Goal: Task Accomplishment & Management: Use online tool/utility

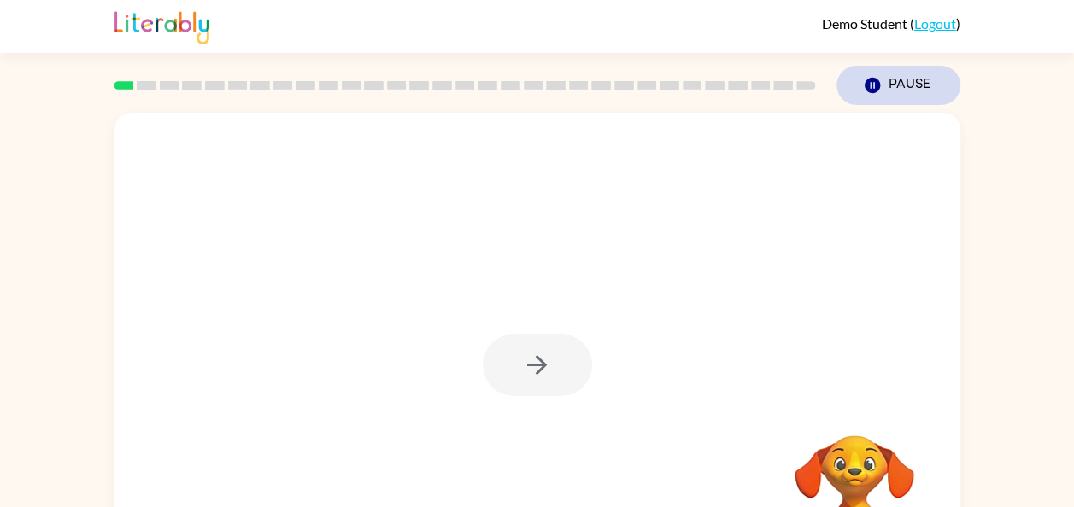
click at [870, 84] on icon "Pause" at bounding box center [872, 85] width 19 height 19
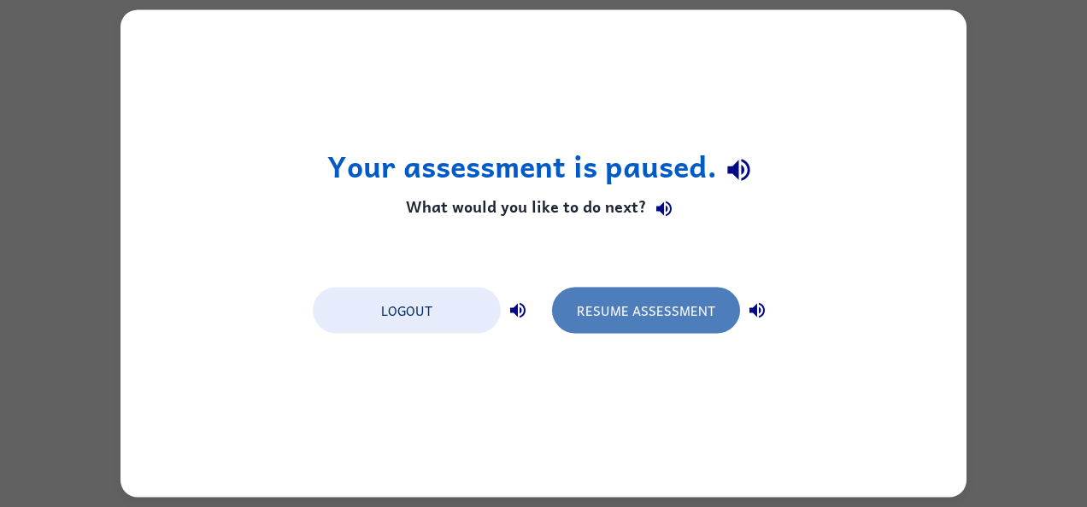
click at [677, 316] on button "Resume Assessment" at bounding box center [646, 311] width 188 height 46
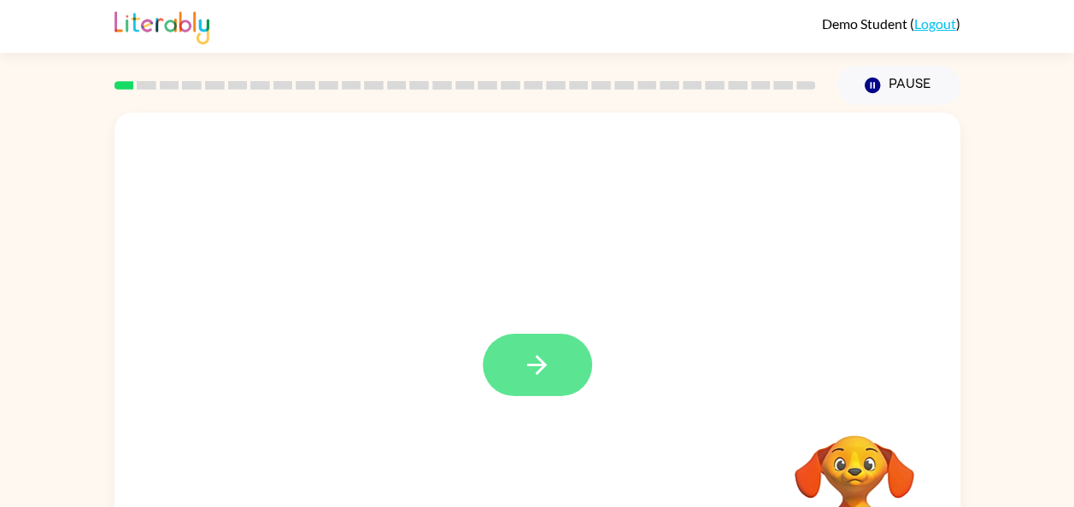
click at [566, 369] on button "button" at bounding box center [537, 365] width 109 height 62
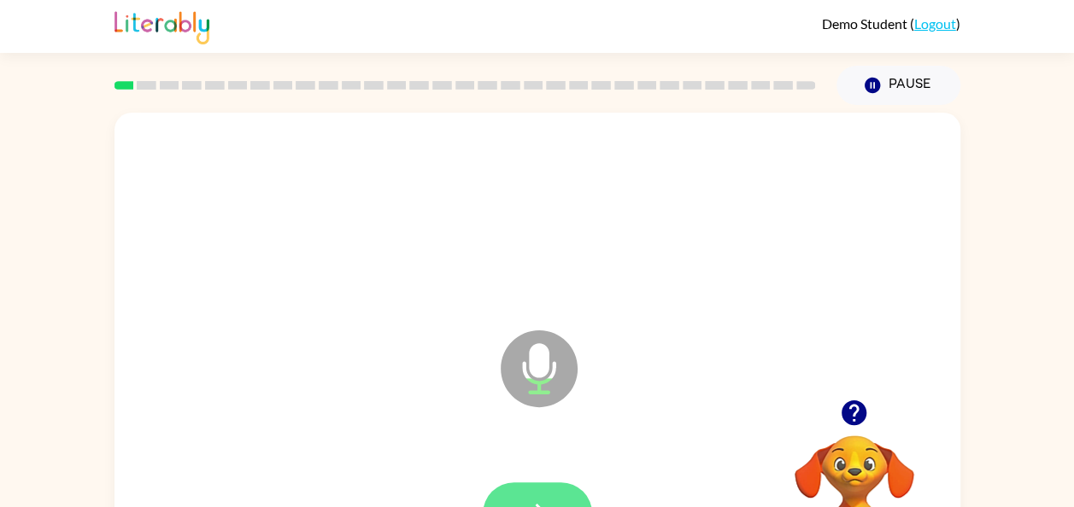
click at [531, 489] on button "button" at bounding box center [537, 514] width 109 height 62
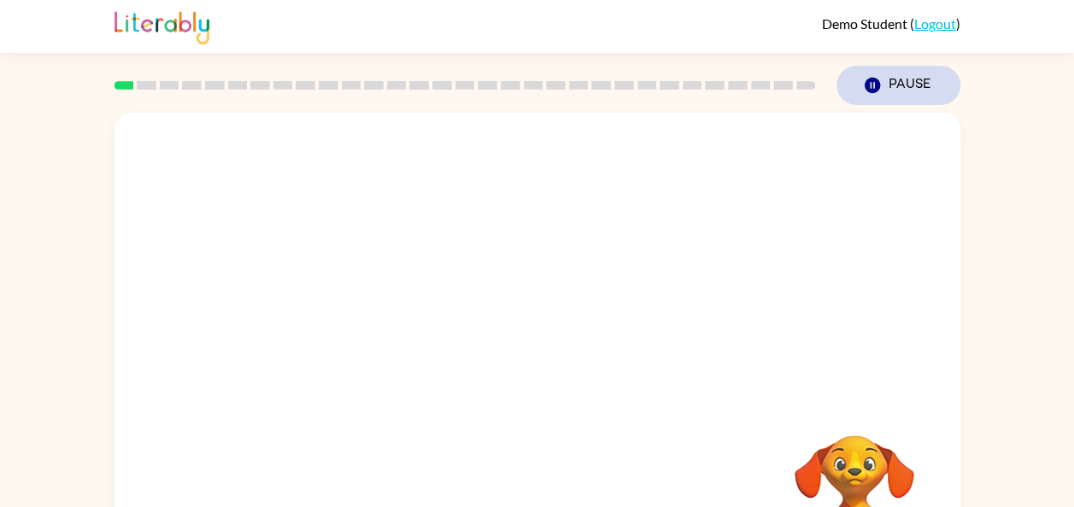
click at [891, 86] on button "Pause Pause" at bounding box center [898, 85] width 124 height 39
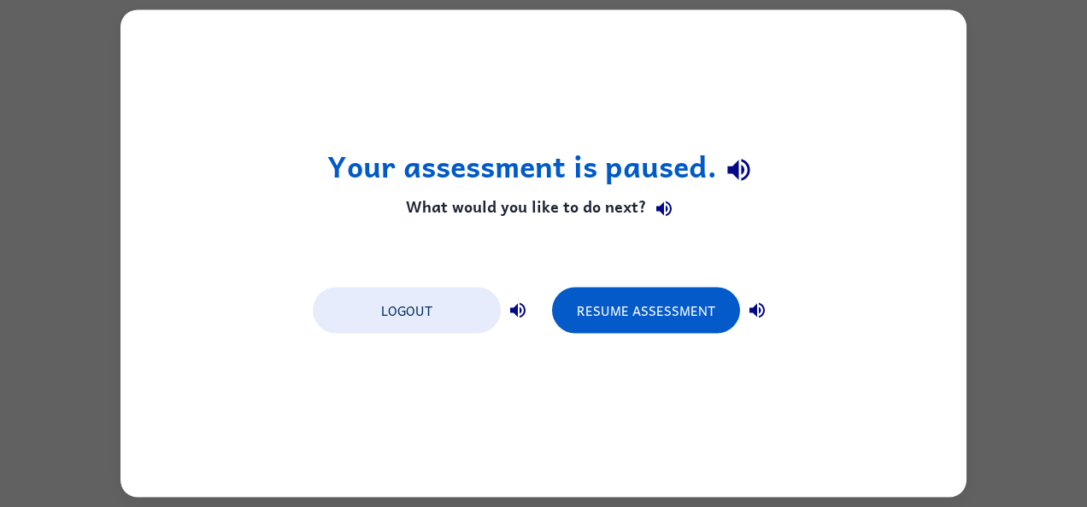
click at [531, 363] on div "Your assessment is paused. What would you like to do next? Logout Resume Assess…" at bounding box center [543, 254] width 846 height 488
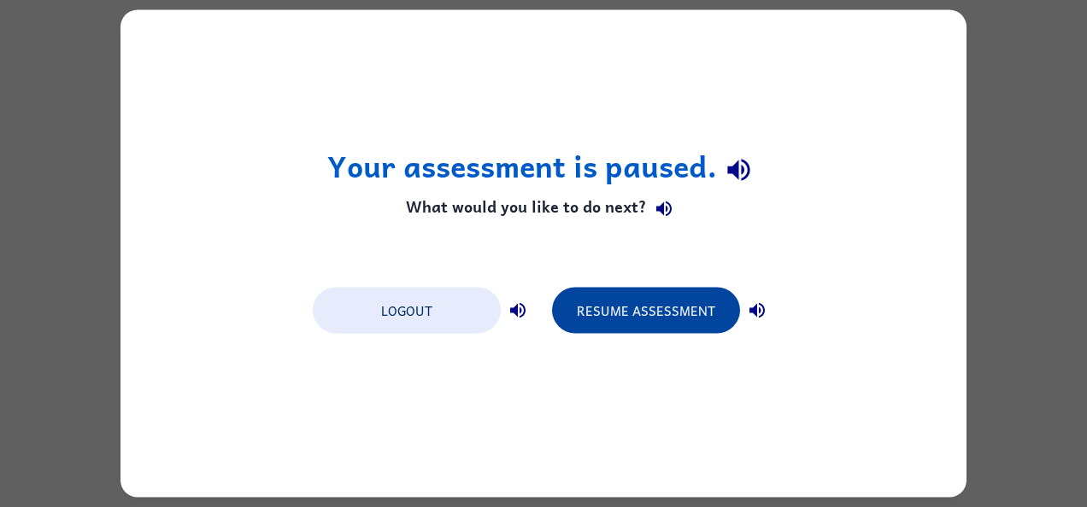
click at [671, 319] on button "Resume Assessment" at bounding box center [646, 311] width 188 height 46
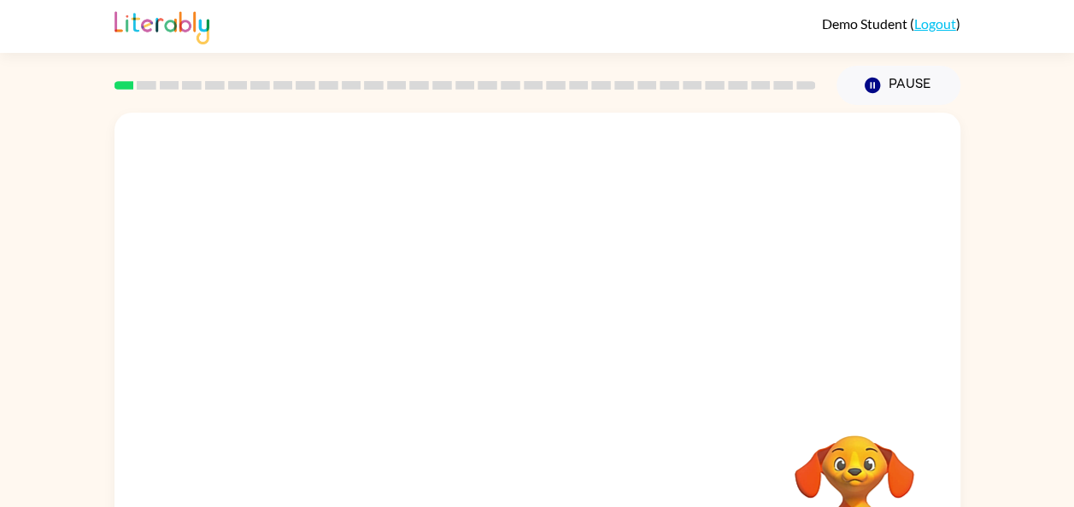
click at [943, 25] on link "Logout" at bounding box center [935, 23] width 42 height 16
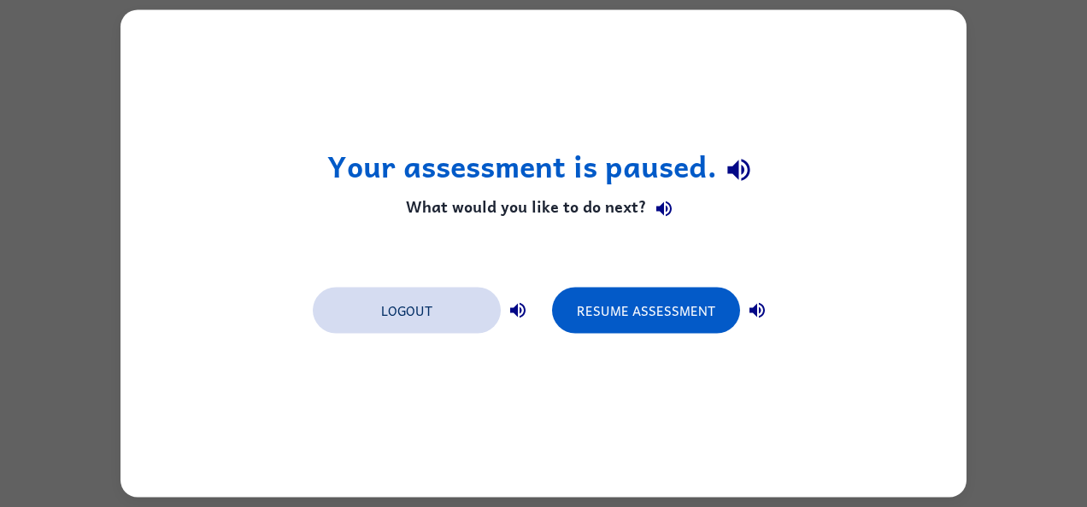
click at [416, 313] on button "Logout" at bounding box center [407, 311] width 188 height 46
